Goal: Task Accomplishment & Management: Use online tool/utility

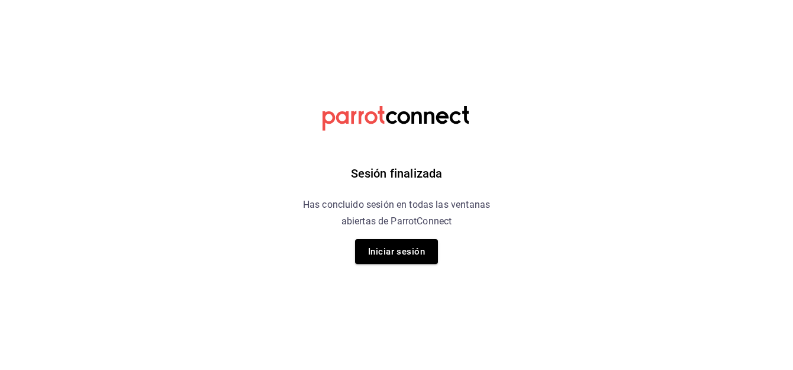
click at [487, 251] on div "Sesión finalizada Has concluido sesión en todas las ventanas abiertas de Parrot…" at bounding box center [397, 185] width 299 height 370
click at [400, 256] on button "Iniciar sesión" at bounding box center [396, 251] width 83 height 25
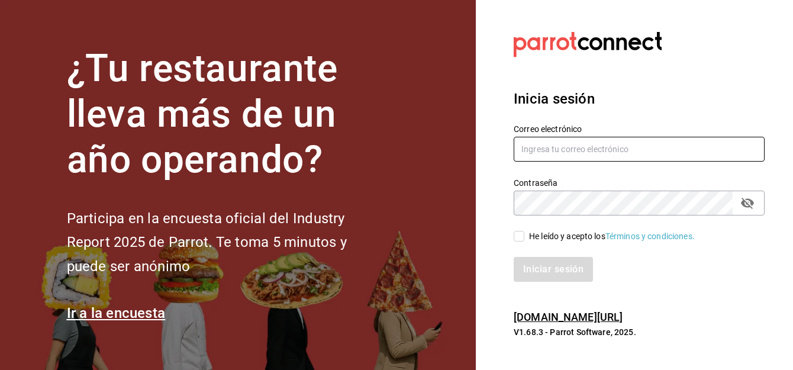
click at [590, 140] on input "text" at bounding box center [639, 149] width 251 height 25
type input "[PERSON_NAME][EMAIL_ADDRESS][DOMAIN_NAME]"
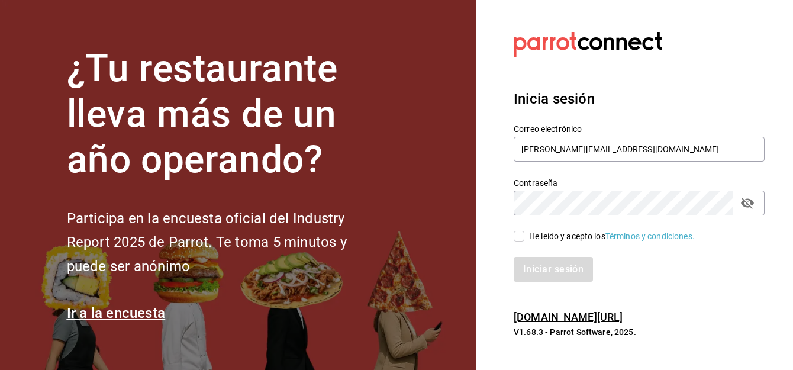
click at [518, 239] on input "He leído y acepto los Términos y condiciones." at bounding box center [519, 236] width 11 height 11
checkbox input "true"
click at [542, 271] on button "Iniciar sesión" at bounding box center [554, 269] width 81 height 25
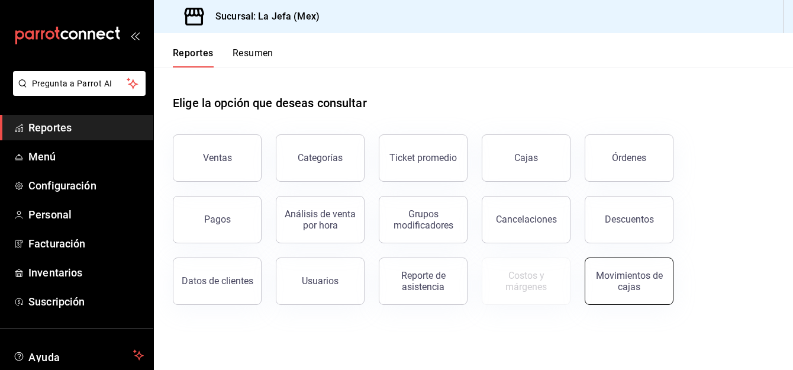
click at [640, 282] on div "Movimientos de cajas" at bounding box center [629, 281] width 73 height 23
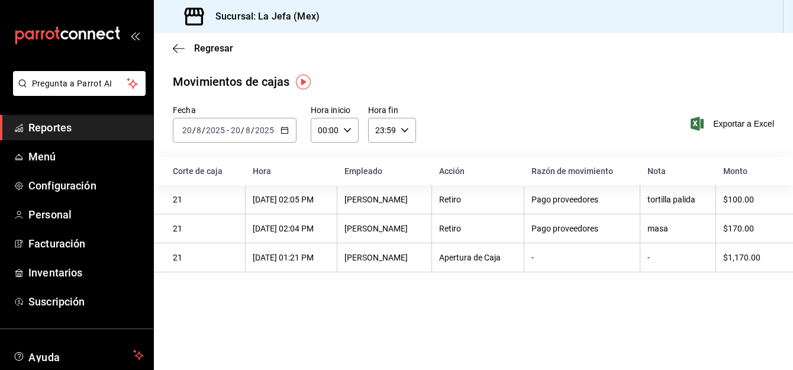
click at [281, 131] on \(Stroke\) "button" at bounding box center [284, 130] width 7 height 7
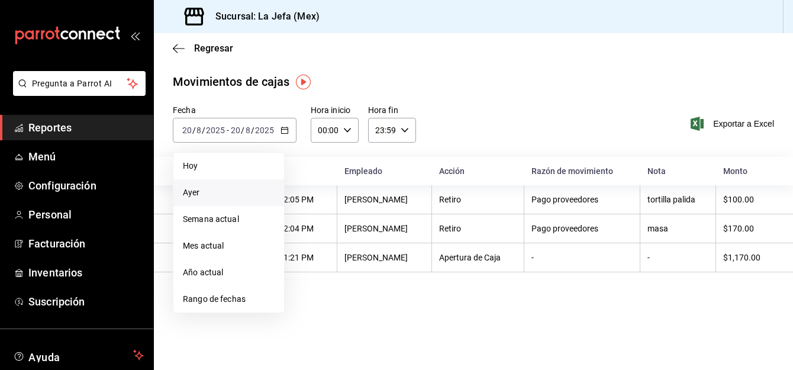
click at [214, 191] on span "Ayer" at bounding box center [229, 193] width 92 height 12
click at [214, 191] on th "21" at bounding box center [200, 199] width 92 height 29
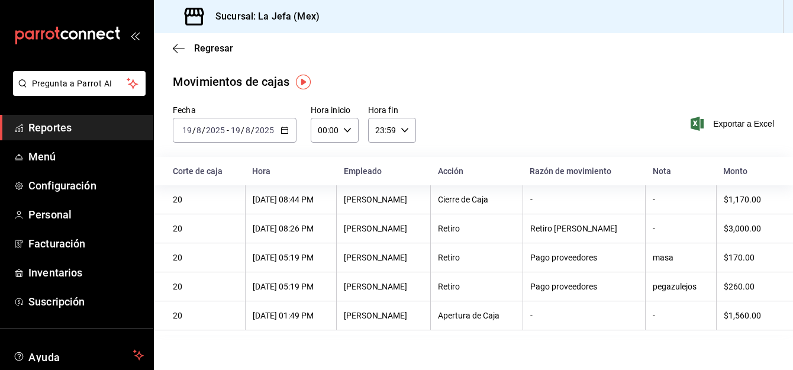
click at [50, 122] on span "Reportes" at bounding box center [85, 128] width 115 height 16
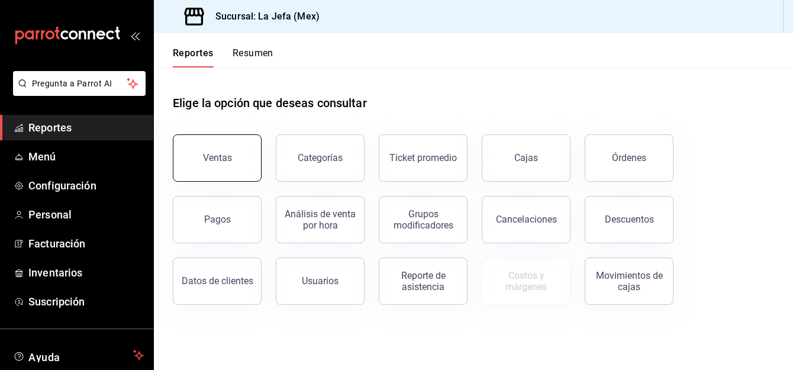
click at [227, 165] on button "Ventas" at bounding box center [217, 157] width 89 height 47
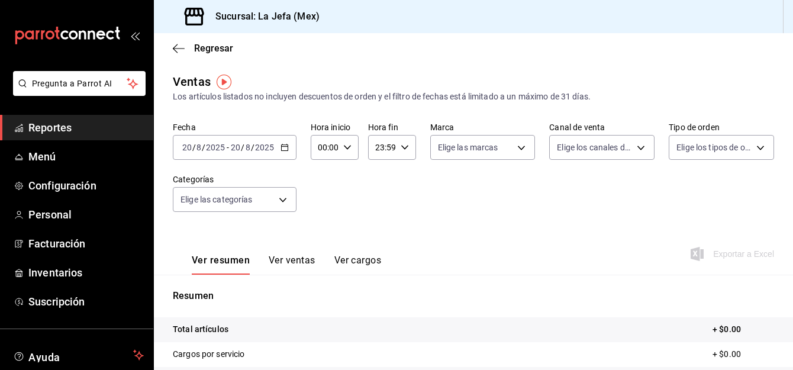
click at [286, 144] on icon "button" at bounding box center [285, 147] width 8 height 8
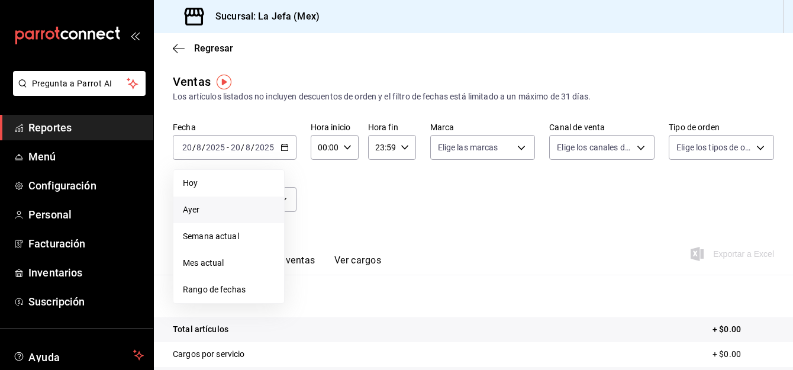
click at [199, 205] on span "Ayer" at bounding box center [229, 210] width 92 height 12
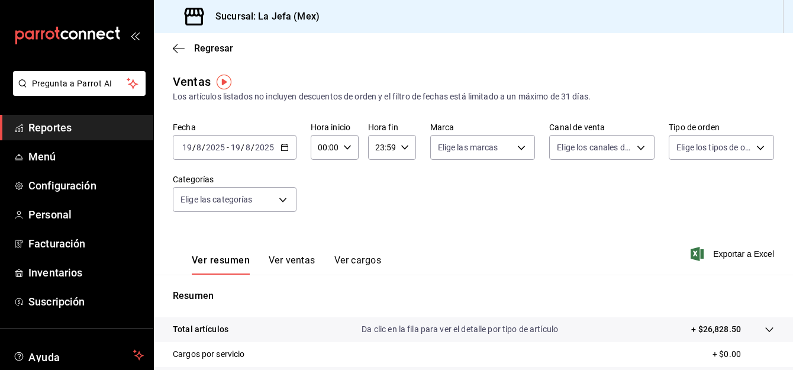
click at [402, 245] on div "Ver resumen Ver ventas Ver cargos Exportar a Excel" at bounding box center [474, 250] width 640 height 49
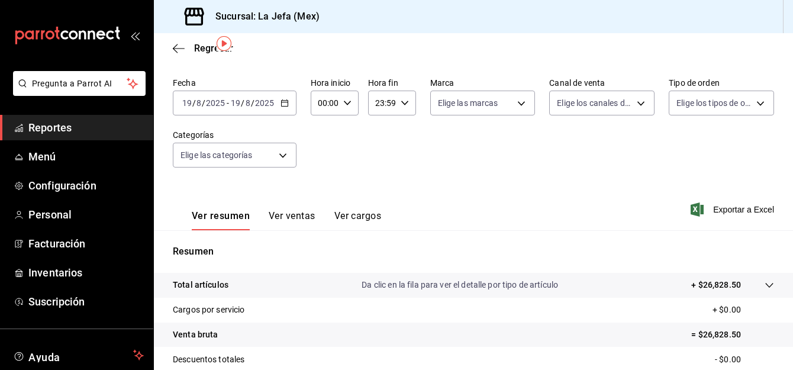
scroll to position [9, 0]
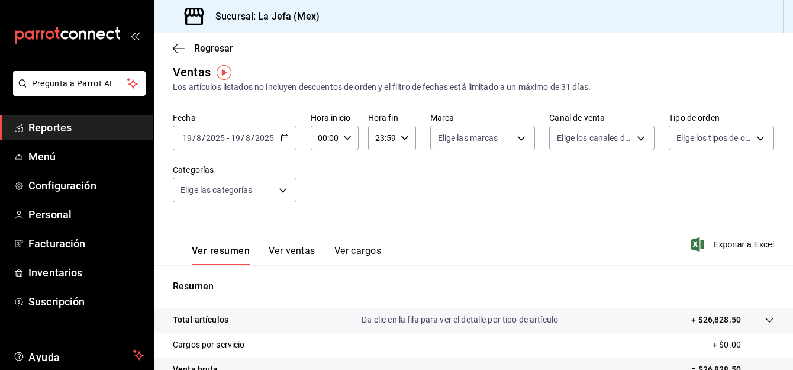
click at [59, 130] on span "Reportes" at bounding box center [85, 128] width 115 height 16
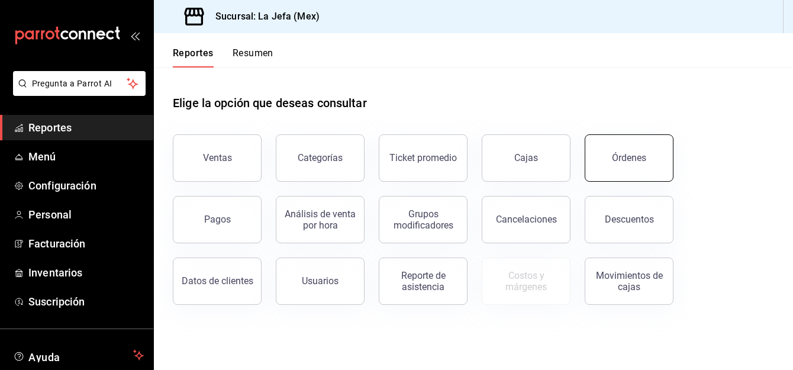
click at [618, 158] on div "Órdenes" at bounding box center [629, 157] width 34 height 11
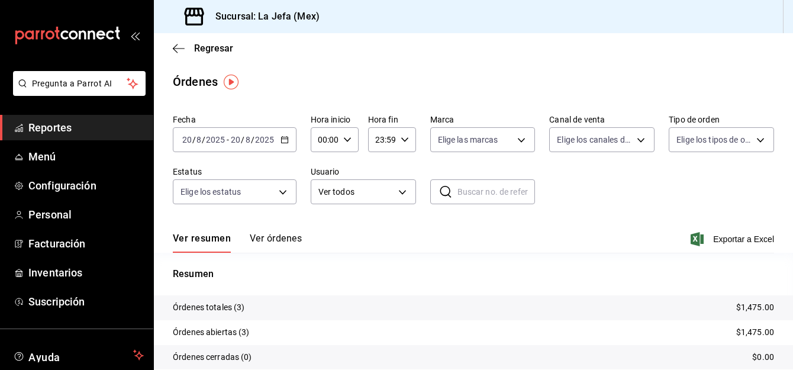
click at [284, 138] on icon "button" at bounding box center [285, 140] width 8 height 8
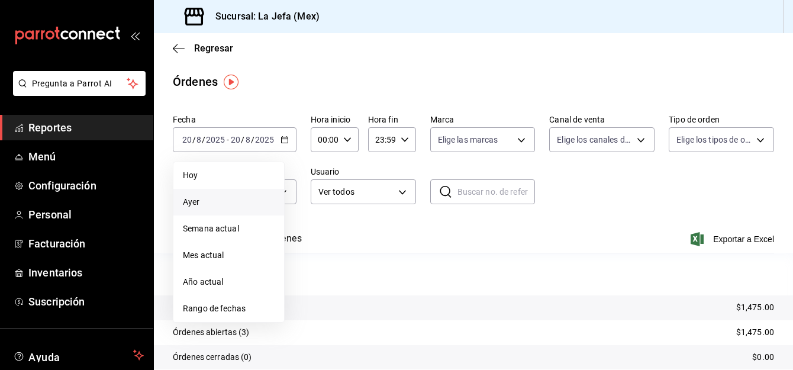
click at [204, 204] on span "Ayer" at bounding box center [229, 202] width 92 height 12
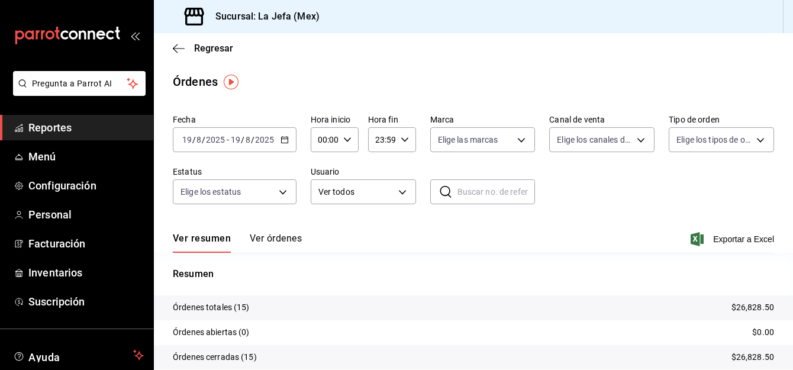
drag, startPoint x: 47, startPoint y: 127, endPoint x: 76, endPoint y: 128, distance: 29.1
click at [47, 127] on span "Reportes" at bounding box center [85, 128] width 115 height 16
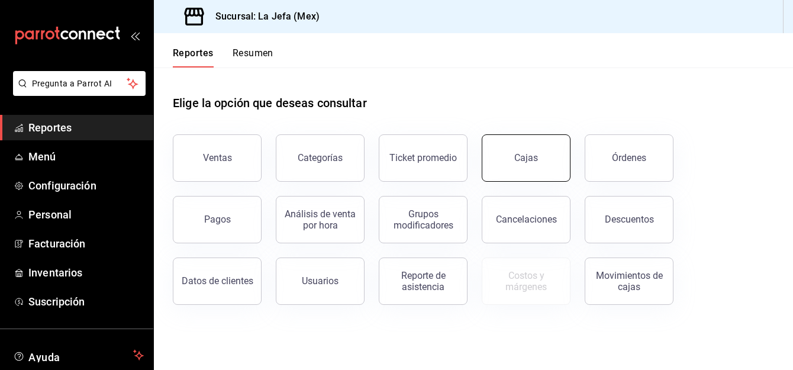
click at [529, 162] on div "Cajas" at bounding box center [527, 157] width 24 height 11
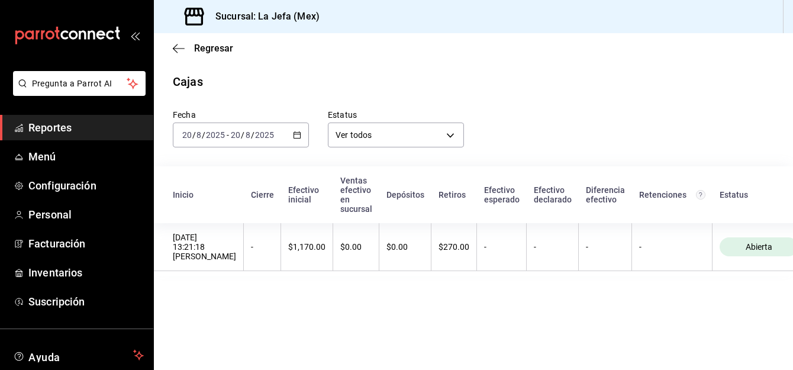
click at [294, 133] on \(Stroke\) "button" at bounding box center [297, 135] width 7 height 7
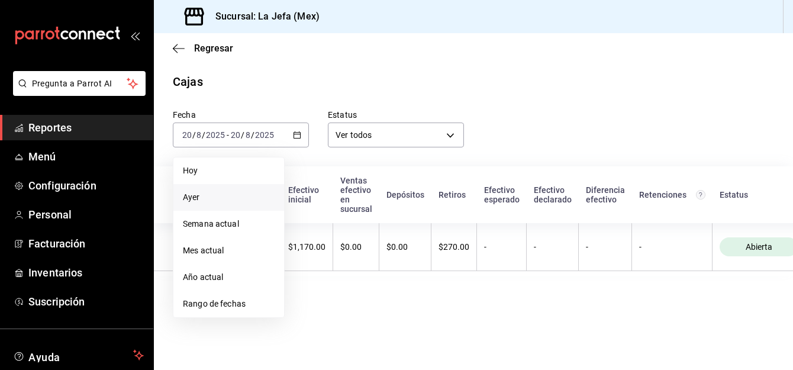
click at [196, 199] on span "Ayer" at bounding box center [229, 197] width 92 height 12
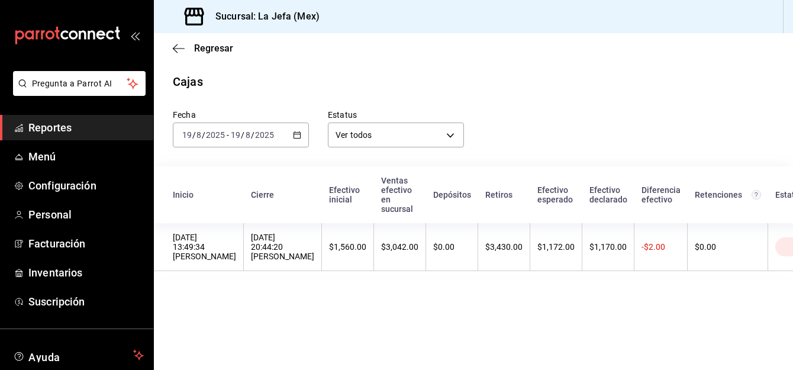
click at [53, 132] on span "Reportes" at bounding box center [85, 128] width 115 height 16
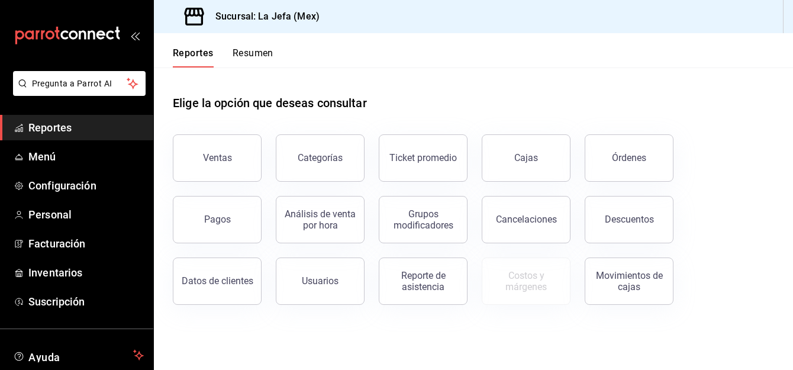
click at [44, 127] on span "Reportes" at bounding box center [85, 128] width 115 height 16
click at [627, 290] on div "Movimientos de cajas" at bounding box center [629, 281] width 73 height 23
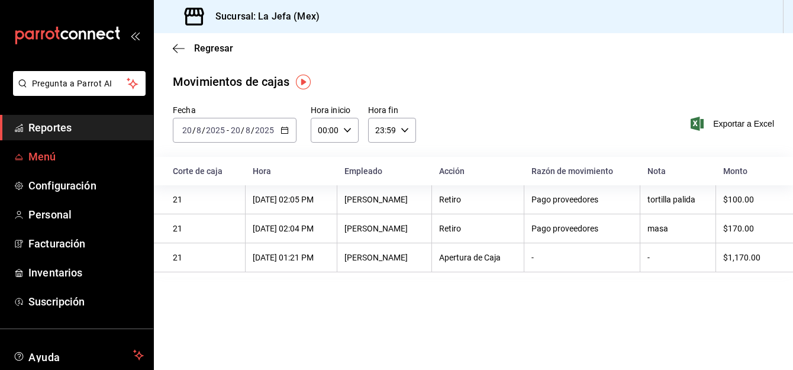
click at [43, 156] on span "Menú" at bounding box center [85, 157] width 115 height 16
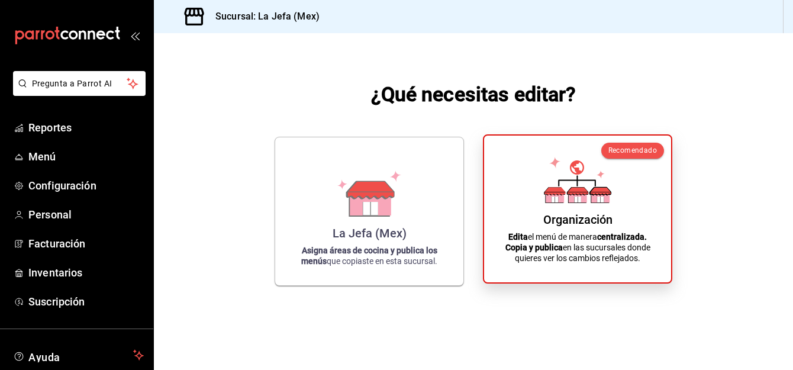
click at [574, 223] on div "Organización" at bounding box center [578, 220] width 69 height 14
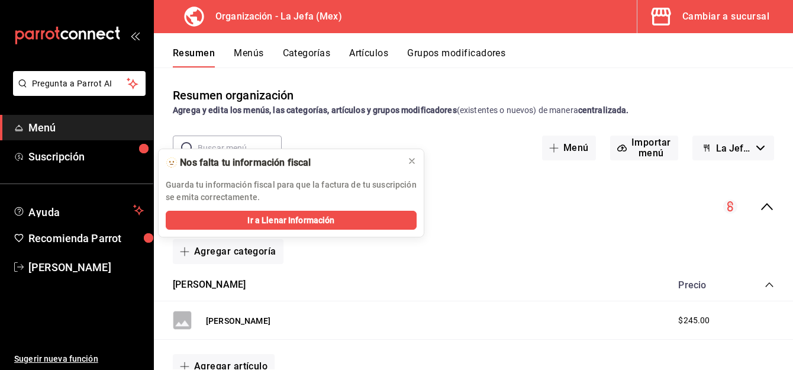
click at [479, 207] on div "Menú Comida L-D 00:00 - 23:59" at bounding box center [474, 206] width 640 height 55
click at [368, 52] on button "Artículos" at bounding box center [368, 57] width 39 height 20
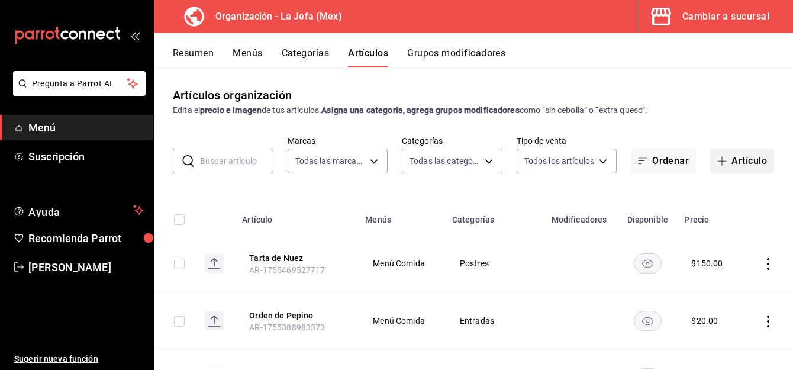
click at [741, 160] on button "Artículo" at bounding box center [743, 161] width 64 height 25
type input "50befb75-0fe5-4750-904c-e3b126ae6c81"
type input "058dbf38-10d5-49e9-8196-fe3ae280a5cc,5d70752b-b594-4e4c-bf8e-a7aab686035c,1f52b…"
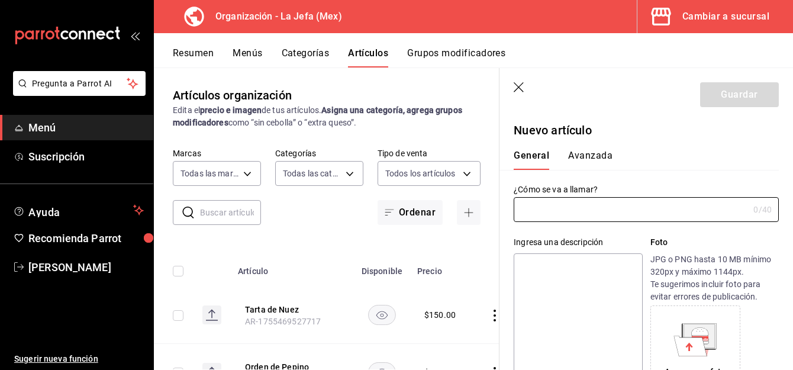
type input "AR-1755721059561"
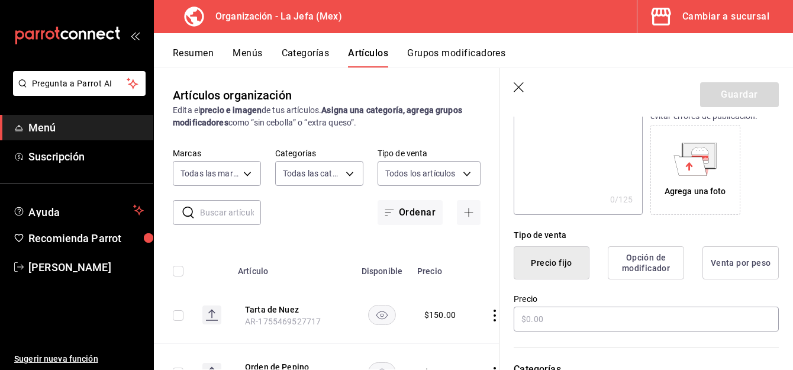
scroll to position [182, 0]
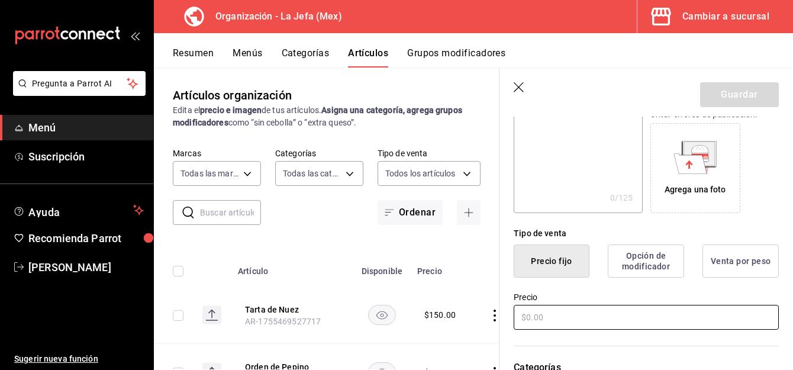
type input "Chile en Nogada"
click at [529, 320] on input "text" at bounding box center [646, 317] width 265 height 25
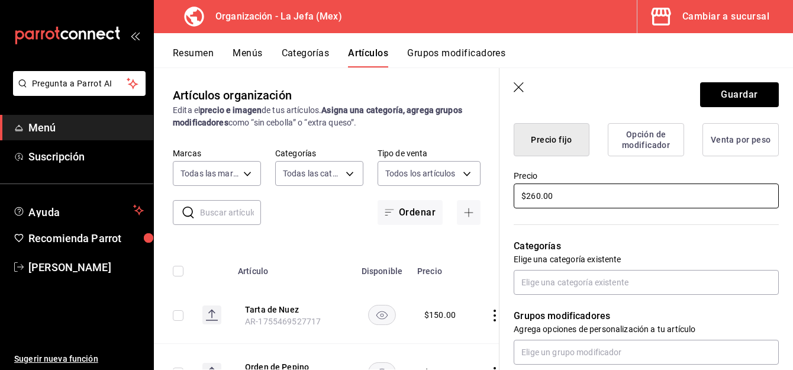
scroll to position [305, 0]
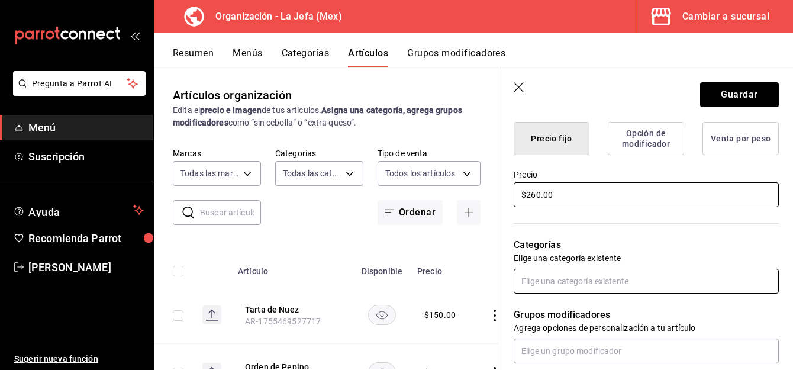
type input "$260.00"
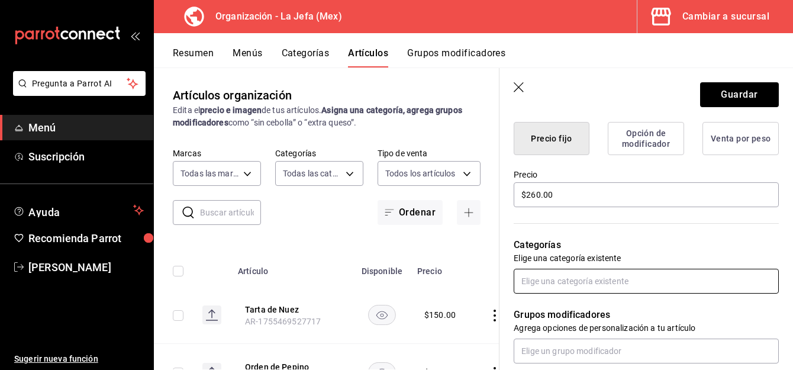
click at [566, 282] on input "text" at bounding box center [646, 281] width 265 height 25
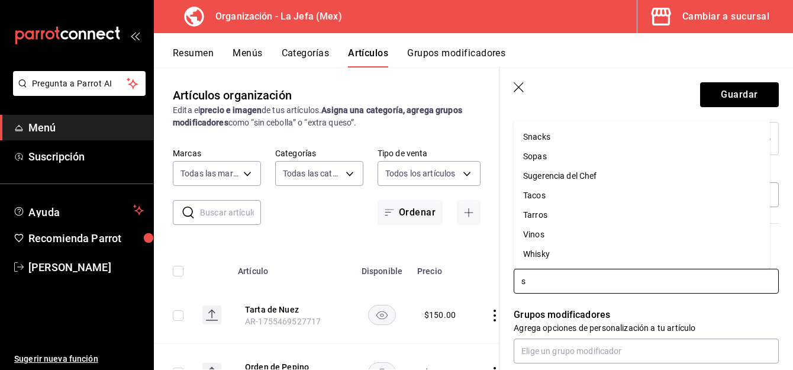
scroll to position [0, 0]
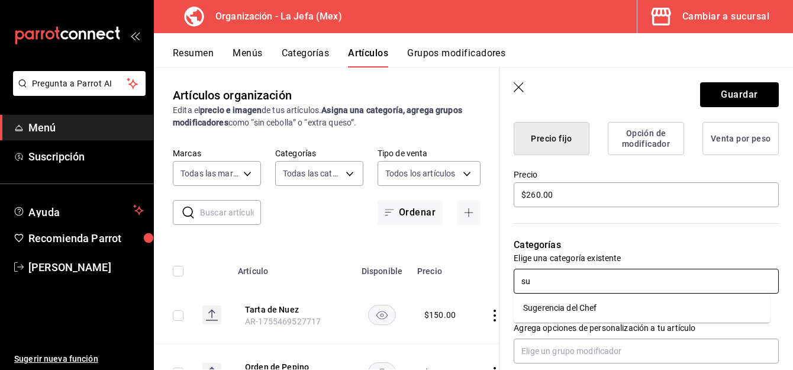
type input "sug"
click at [572, 303] on li "Sugerencia del Chef" at bounding box center [642, 308] width 256 height 20
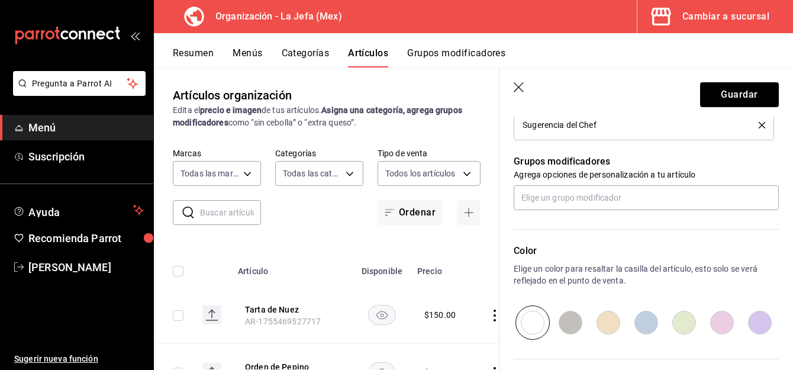
scroll to position [616, 0]
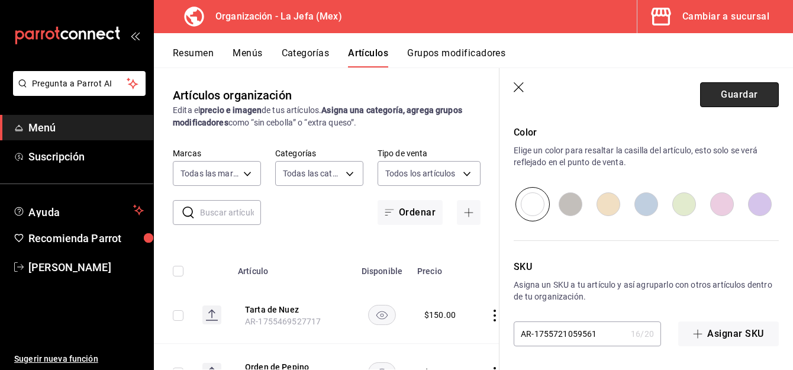
click at [721, 98] on button "Guardar" at bounding box center [740, 94] width 79 height 25
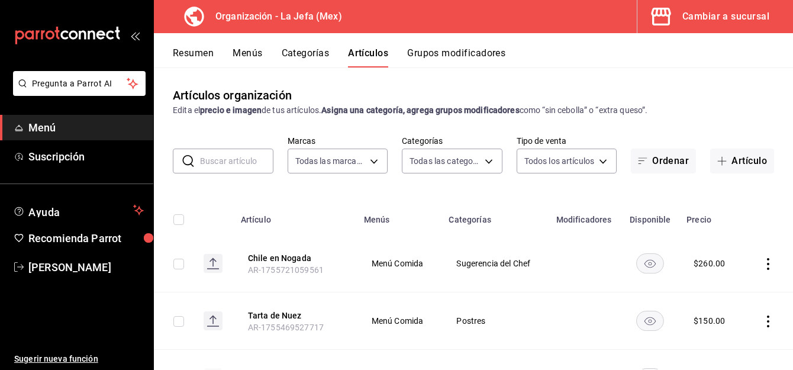
click at [252, 54] on button "Menús" at bounding box center [248, 57] width 30 height 20
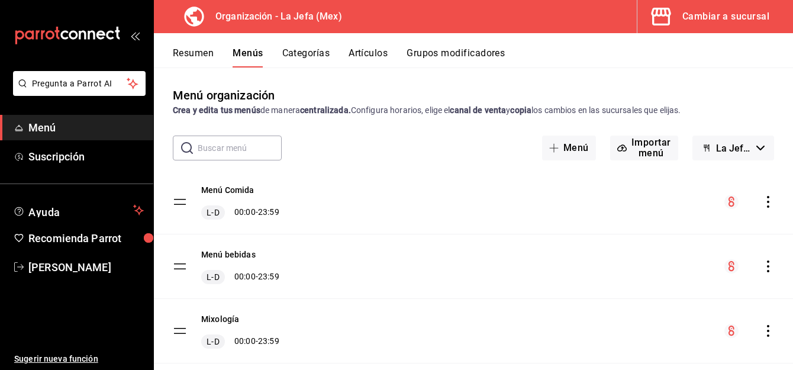
click at [763, 204] on icon "actions" at bounding box center [769, 202] width 12 height 12
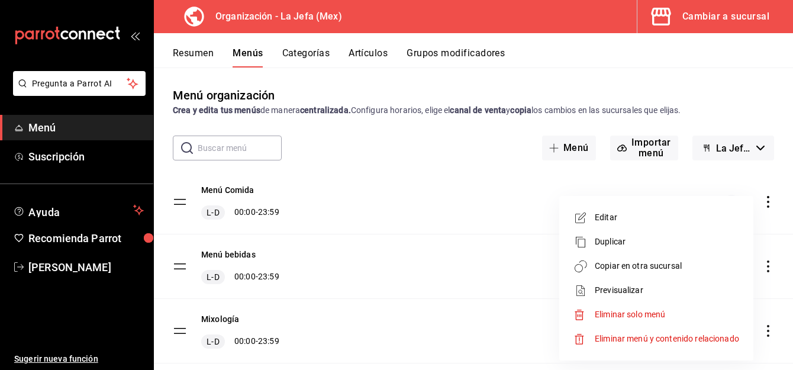
click at [667, 270] on span "Copiar en otra sucursal" at bounding box center [667, 266] width 144 height 12
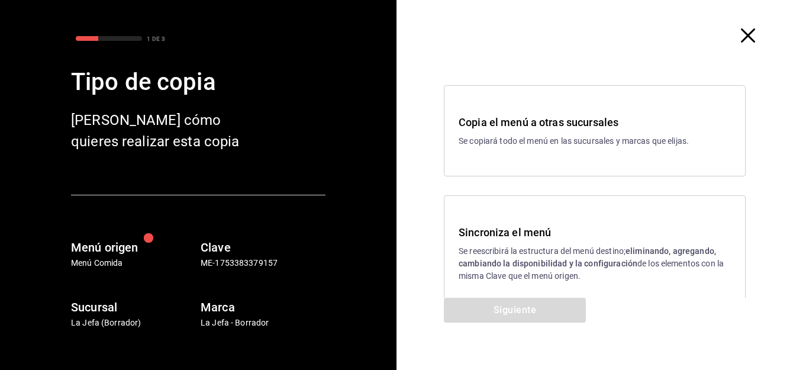
click at [481, 240] on h3 "Sincroniza el menú" at bounding box center [595, 232] width 272 height 16
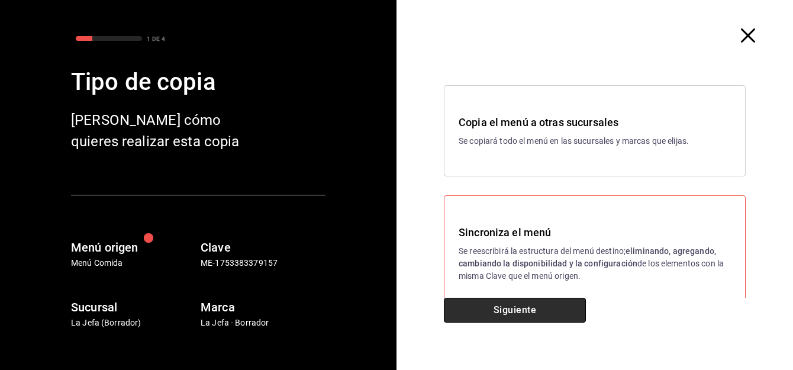
click at [496, 316] on button "Siguiente" at bounding box center [515, 310] width 142 height 25
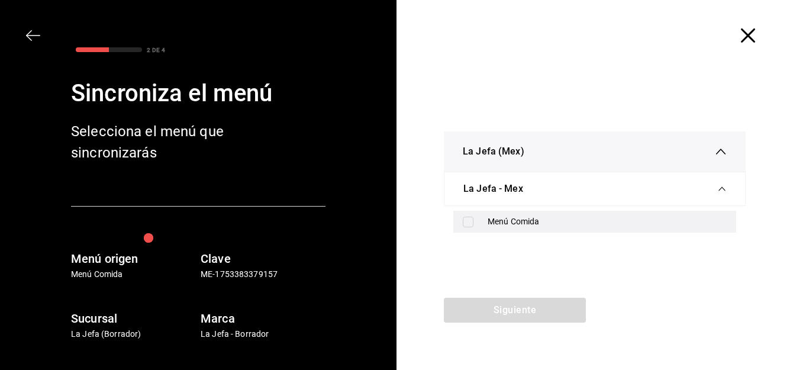
click at [470, 223] on input "checkbox" at bounding box center [468, 222] width 11 height 11
checkbox input "true"
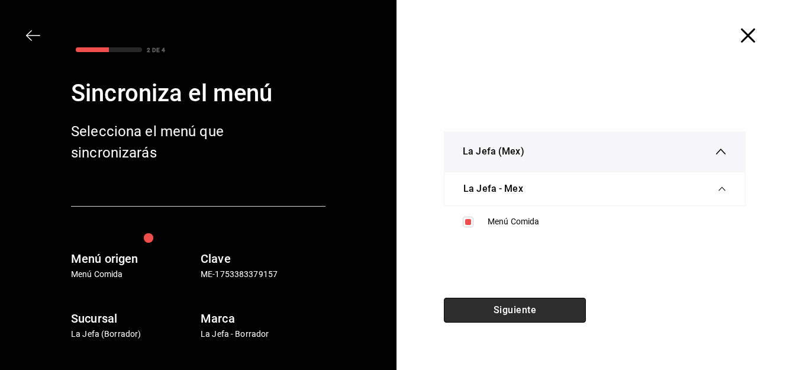
click at [496, 311] on button "Siguiente" at bounding box center [515, 310] width 142 height 25
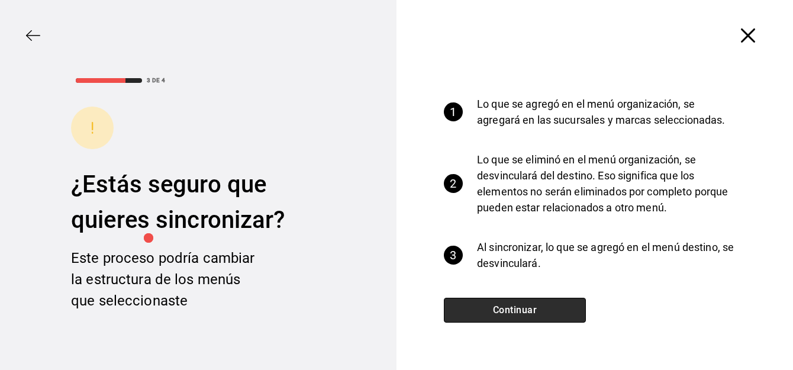
click at [496, 311] on button "Continuar" at bounding box center [515, 310] width 142 height 25
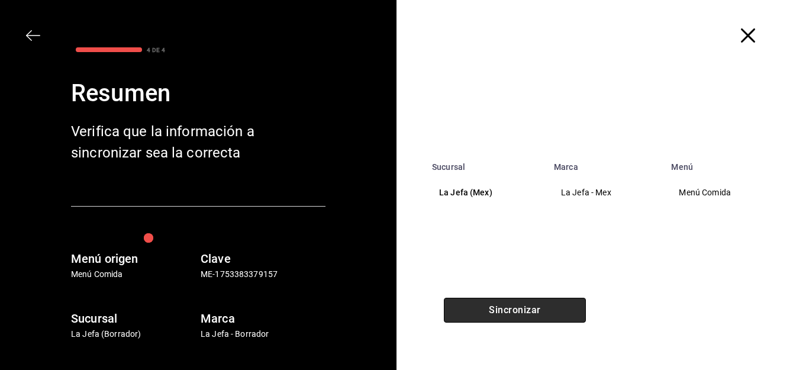
click at [496, 311] on button "Sincronizar" at bounding box center [515, 310] width 142 height 25
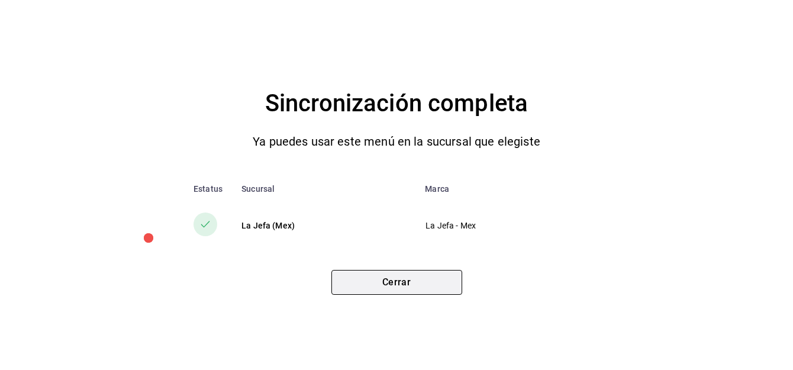
click at [427, 277] on button "Cerrar" at bounding box center [397, 282] width 131 height 25
